Goal: Task Accomplishment & Management: Use online tool/utility

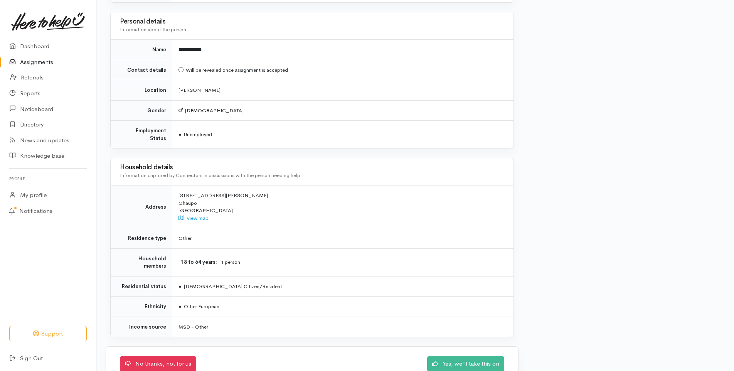
scroll to position [544, 0]
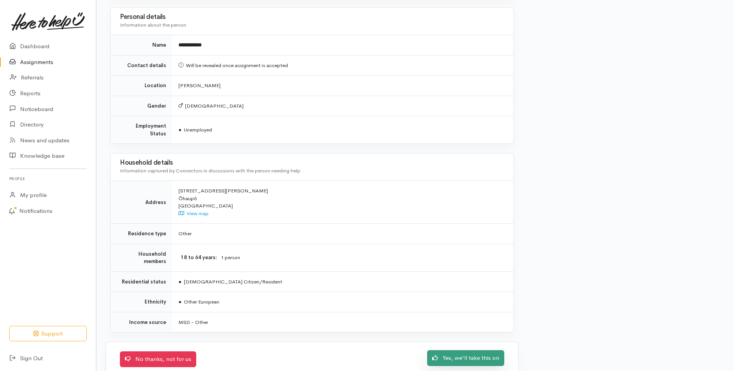
click at [455, 350] on link "Yes, we'll take this on" at bounding box center [465, 358] width 77 height 16
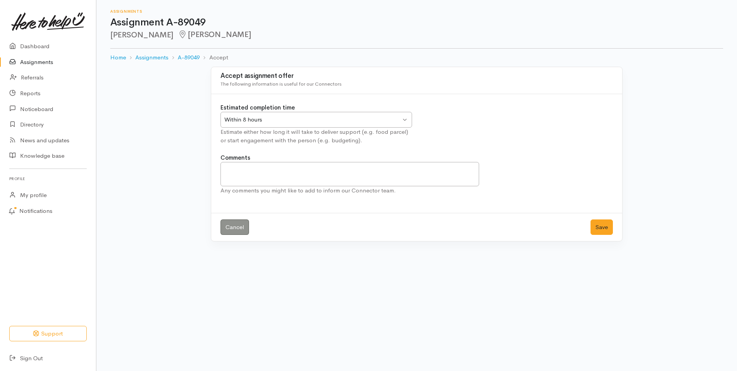
click at [312, 123] on div "Within 8 hours" at bounding box center [312, 119] width 177 height 9
click at [607, 225] on button "Save" at bounding box center [601, 227] width 22 height 16
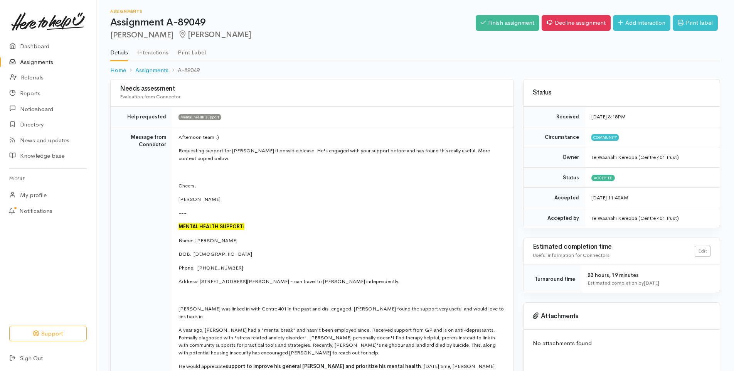
drag, startPoint x: 224, startPoint y: 367, endPoint x: 120, endPoint y: 13, distance: 368.4
drag, startPoint x: 120, startPoint y: 13, endPoint x: 215, endPoint y: 45, distance: 99.9
copy div "gnments Assignment A-89049 [PERSON_NAME] [PERSON_NAME] Options Finish assignmen…"
click at [336, 252] on p "DOB:  [DEMOGRAPHIC_DATA]" at bounding box center [341, 254] width 326 height 8
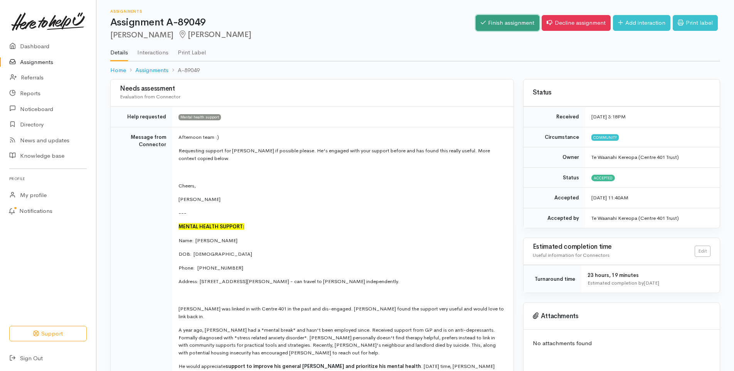
click at [492, 20] on link "Finish assignment" at bounding box center [508, 23] width 64 height 16
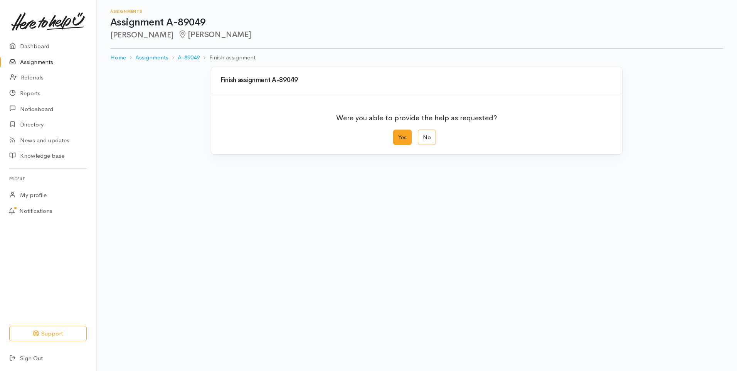
click at [400, 139] on label "Yes" at bounding box center [402, 137] width 18 height 16
click at [398, 135] on input "Yes" at bounding box center [395, 131] width 5 height 5
radio input "true"
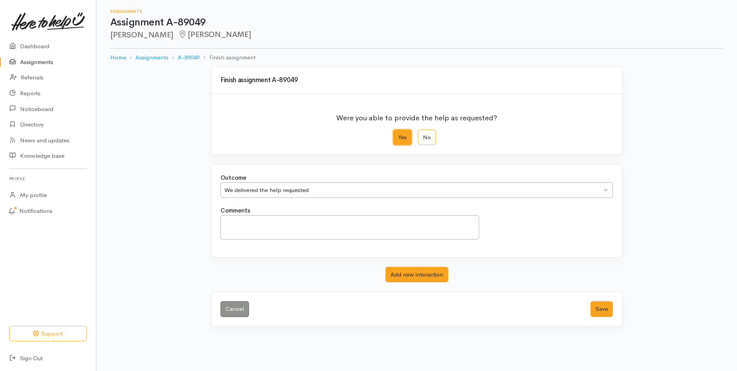
click at [305, 192] on div "We delivered the help requested" at bounding box center [412, 190] width 377 height 9
click at [332, 225] on textarea "Comments" at bounding box center [349, 227] width 259 height 24
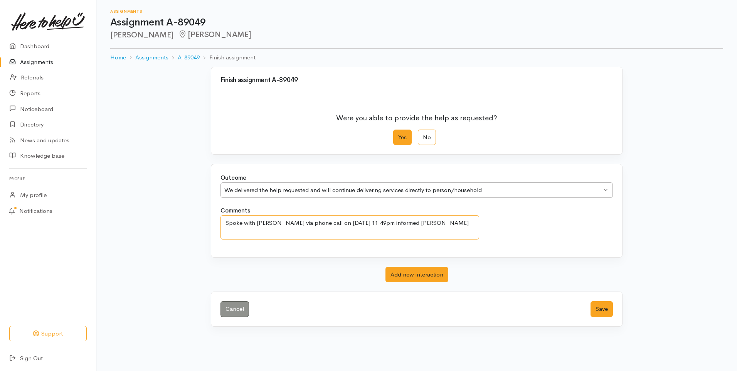
click at [408, 223] on textarea "Spoke with John via phone call on 23/9 at 11:49pm informed John" at bounding box center [349, 227] width 259 height 24
click at [314, 232] on textarea "Spoke with John via phone call on 23/9 at 11:49pm. John mentioned he is going t…" at bounding box center [349, 227] width 259 height 24
drag, startPoint x: 470, startPoint y: 234, endPoint x: 476, endPoint y: 230, distance: 6.9
click at [470, 234] on textarea "Spoke with John via phone call on 23/9 at 11:49pm. John mentioned he is going t…" at bounding box center [349, 227] width 259 height 24
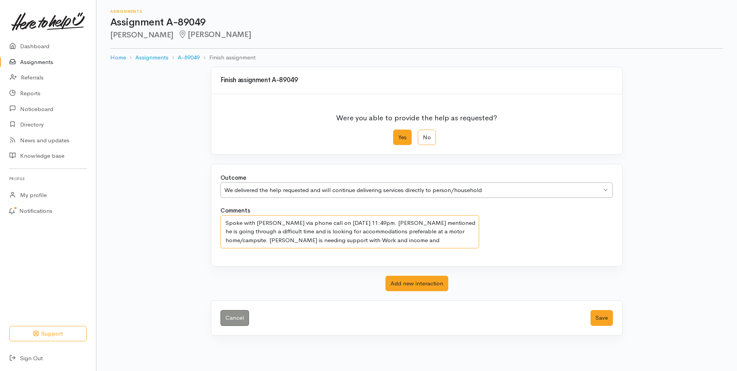
click at [448, 233] on textarea "Spoke with John via phone call on 23/9 at 11:49pm. John mentioned he is going t…" at bounding box center [349, 231] width 259 height 33
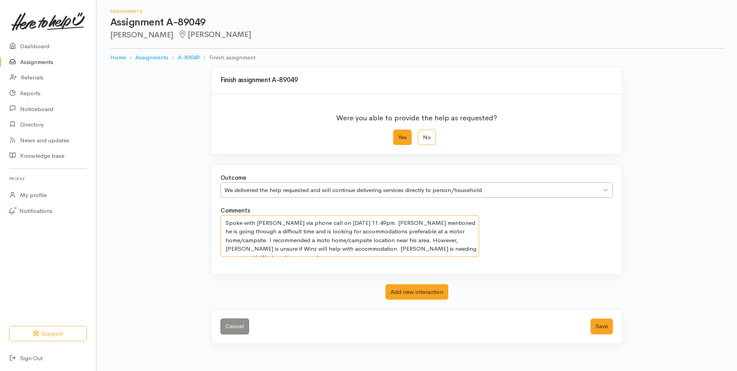
click at [431, 249] on textarea "Spoke with John via phone call on 23/9 at 11:49pm. John mentioned he is going t…" at bounding box center [349, 236] width 259 height 42
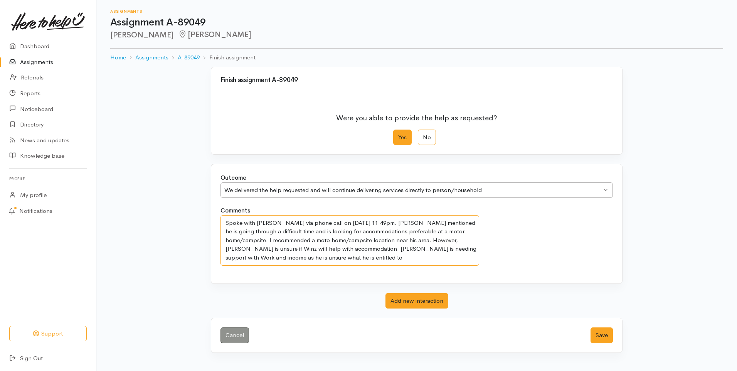
click at [272, 258] on textarea "Spoke with John via phone call on 23/9 at 11:49pm. John mentioned he is going t…" at bounding box center [349, 240] width 259 height 50
click at [388, 259] on textarea "Spoke with John via phone call on 23/9 at 11:49pm. John mentioned he is going t…" at bounding box center [349, 240] width 259 height 50
click at [405, 259] on textarea "Spoke with John via phone call on 23/9 at 11:49pm. John mentioned he is going t…" at bounding box center [349, 240] width 259 height 50
drag, startPoint x: 377, startPoint y: 232, endPoint x: 365, endPoint y: 231, distance: 12.4
click at [365, 231] on textarea "Spoke with John via phone call on 23/9 at 11:49pm. John mentioned he is going t…" at bounding box center [349, 240] width 259 height 50
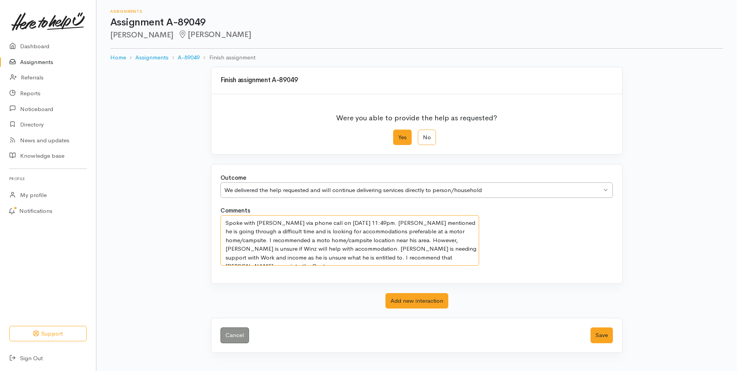
click at [378, 232] on textarea "Spoke with John via phone call on 23/9 at 11:49pm. John mentioned he is going t…" at bounding box center [349, 240] width 259 height 50
click at [384, 257] on textarea "Spoke with John via phone call on 23/9 at 11:49pm. John mentioned he is going t…" at bounding box center [349, 240] width 259 height 50
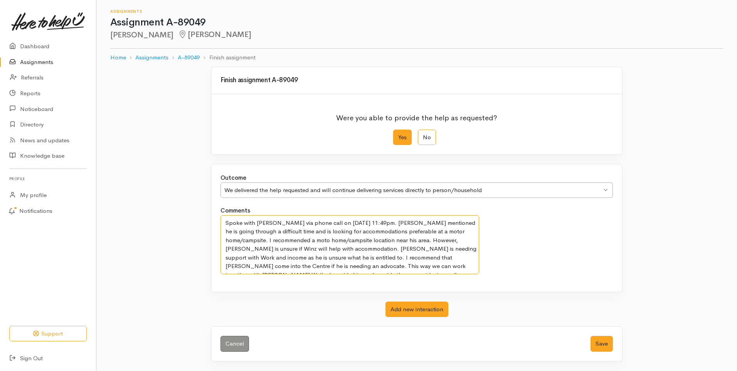
click at [323, 266] on textarea "Spoke with John via phone call on 23/9 at 11:49pm. John mentioned he is going t…" at bounding box center [349, 244] width 259 height 59
click at [328, 267] on textarea "Spoke with John via phone call on 23/9 at 11:49pm. John mentioned he is going t…" at bounding box center [349, 244] width 259 height 59
click at [474, 267] on textarea "Spoke with John via phone call on 23/9 at 11:49pm. John mentioned he is going t…" at bounding box center [349, 244] width 259 height 59
click at [380, 240] on textarea "Spoke with John via phone call on 23/9 at 11:49pm. John mentioned he is going t…" at bounding box center [349, 244] width 259 height 59
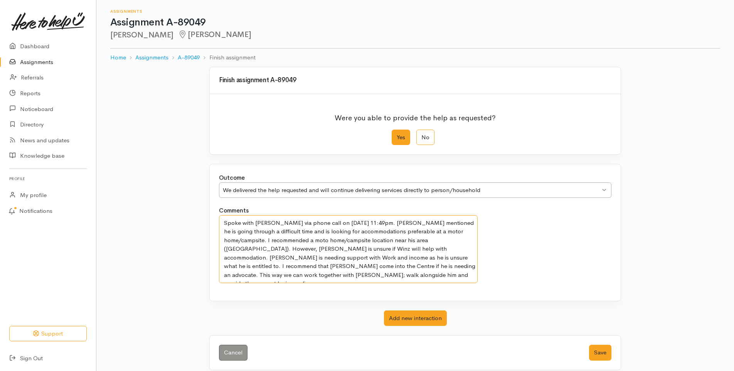
click at [287, 279] on textarea "Spoke with John via phone call on 23/9 at 11:49pm. John mentioned he is going t…" at bounding box center [348, 249] width 259 height 68
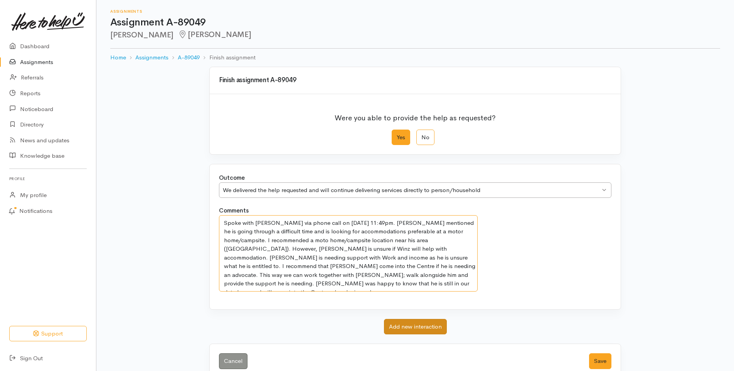
type textarea "Spoke with John via phone call on 23/9 at 11:49pm. John mentioned he is going t…"
click at [399, 327] on button "Add new interaction" at bounding box center [415, 327] width 63 height 16
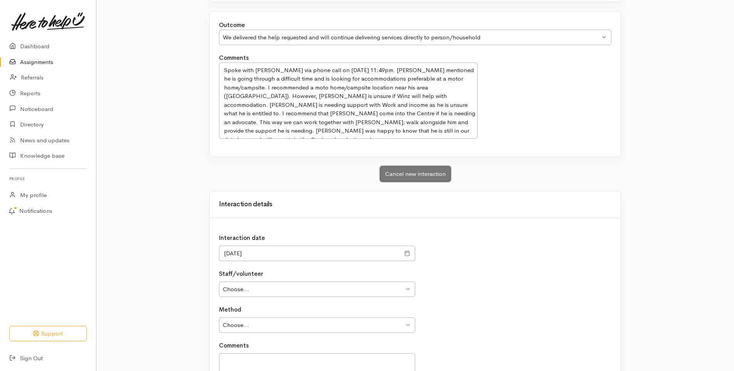
scroll to position [154, 0]
click at [312, 291] on select "Choose... Iylla Harvey Iylla Harvey Te Waanahi Kereopa" at bounding box center [317, 288] width 196 height 16
select select "2556"
click at [219, 280] on select "Choose... Iylla Harvey Iylla Harvey Te Waanahi Kereopa" at bounding box center [317, 288] width 196 height 16
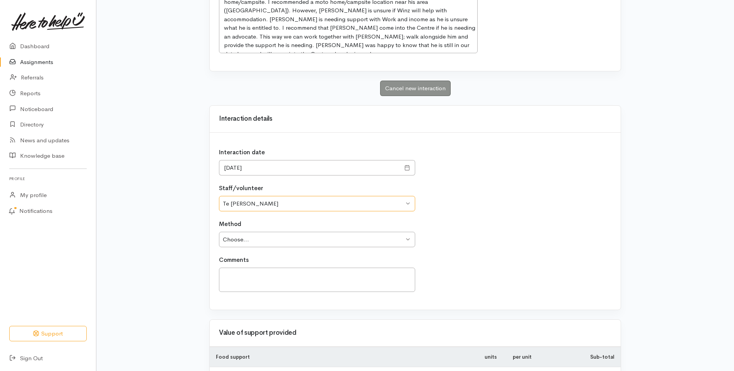
scroll to position [270, 0]
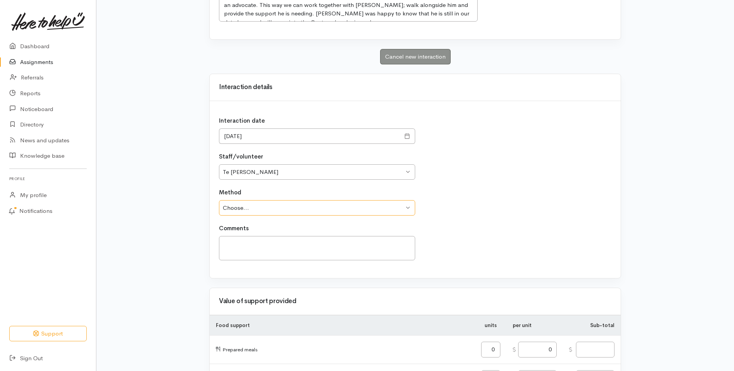
click at [282, 204] on select "Choose... Phone Visit Other" at bounding box center [317, 208] width 196 height 16
select select "1"
click at [219, 200] on select "Choose... Phone Visit Other" at bounding box center [317, 208] width 196 height 16
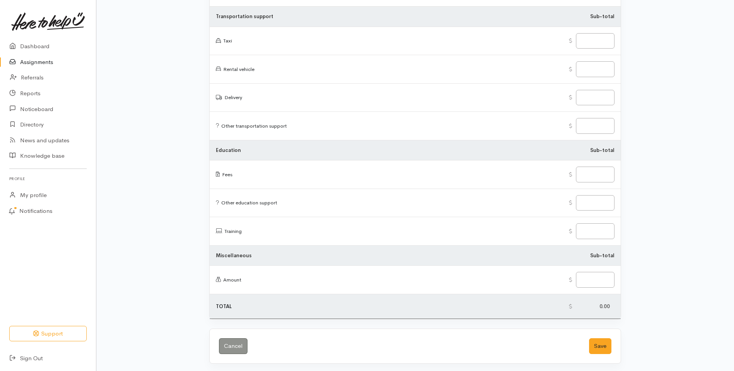
scroll to position [1191, 0]
click at [598, 341] on button "Save" at bounding box center [600, 344] width 22 height 16
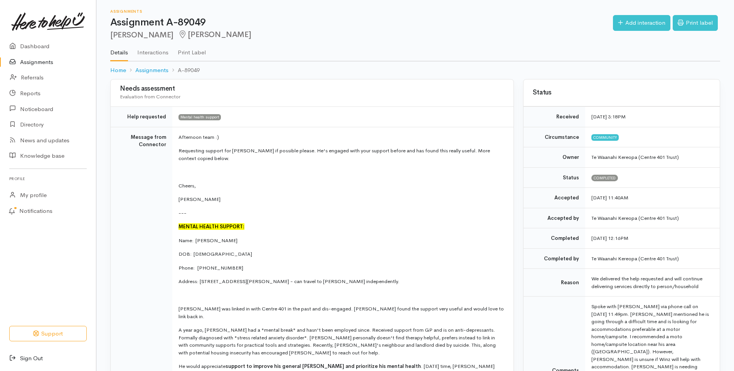
click at [37, 355] on link "Sign Out" at bounding box center [48, 358] width 96 height 16
